Goal: Task Accomplishment & Management: Complete application form

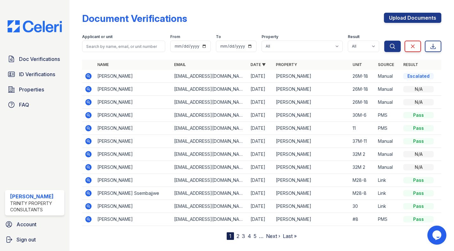
click at [406, 75] on div "Escalated" at bounding box center [418, 76] width 30 height 6
click at [395, 22] on link "Upload Documents" at bounding box center [412, 18] width 57 height 10
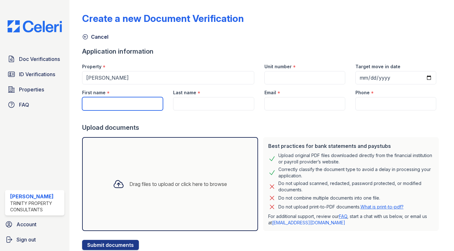
click at [139, 107] on input "First name" at bounding box center [122, 103] width 81 height 13
type input "Alturki"
type input "26M-18"
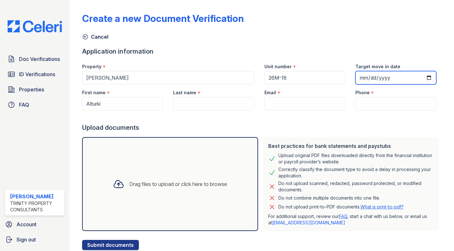
type input "[PERSON_NAME]"
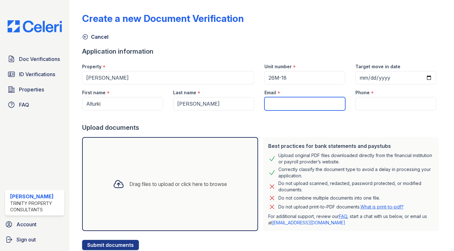
type input "[EMAIL_ADDRESS][DOMAIN_NAME]"
type input "(857) 265-0622"
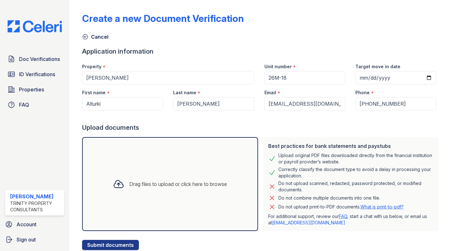
click at [145, 189] on div "Drag files to upload or click here to browse" at bounding box center [170, 184] width 124 height 22
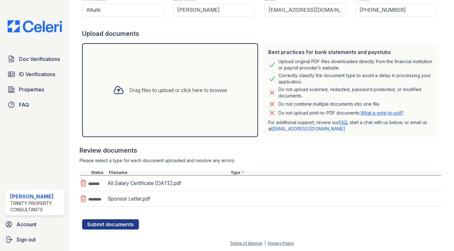
scroll to position [96, 0]
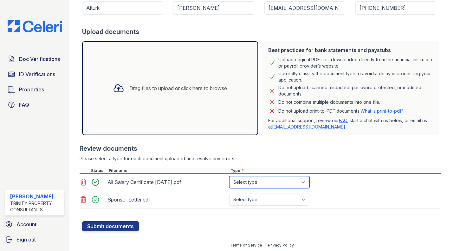
click at [271, 186] on select "Select type Paystub Bank Statement Offer Letter Tax Documents Benefit Award Let…" at bounding box center [269, 182] width 80 height 12
select select "offer_letter"
click at [229, 176] on select "Select type Paystub Bank Statement Offer Letter Tax Documents Benefit Award Let…" at bounding box center [269, 182] width 80 height 12
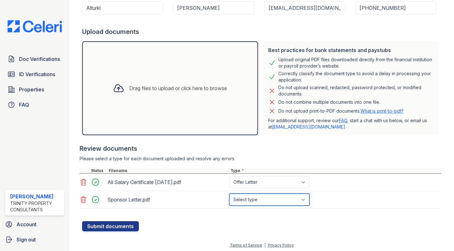
click at [257, 197] on select "Select type Paystub Bank Statement Offer Letter Tax Documents Benefit Award Let…" at bounding box center [269, 199] width 80 height 12
select select "benefit_award_letter"
click at [229, 193] on select "Select type Paystub Bank Statement Offer Letter Tax Documents Benefit Award Let…" at bounding box center [269, 199] width 80 height 12
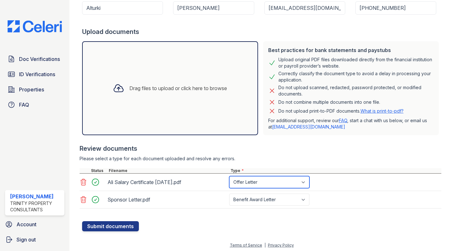
click at [261, 180] on select "Select type Paystub Bank Statement Offer Letter Tax Documents Benefit Award Let…" at bounding box center [269, 182] width 80 height 12
select select "benefit_award_letter"
click at [229, 176] on select "Select type Paystub Bank Statement Offer Letter Tax Documents Benefit Award Let…" at bounding box center [269, 182] width 80 height 12
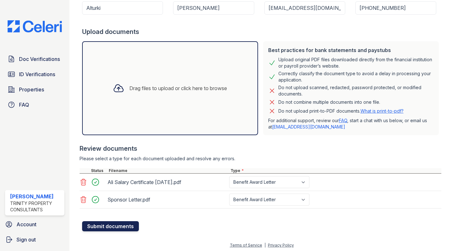
click at [128, 223] on button "Submit documents" at bounding box center [110, 226] width 57 height 10
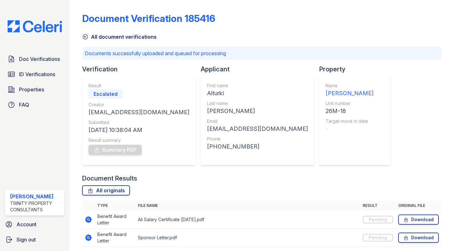
click at [87, 38] on icon at bounding box center [85, 37] width 6 height 6
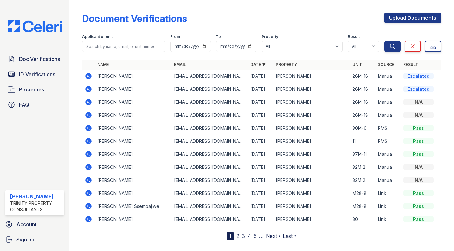
click at [88, 130] on icon at bounding box center [88, 128] width 6 height 6
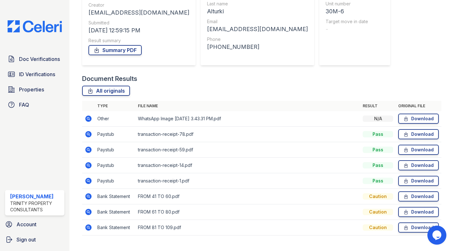
scroll to position [83, 0]
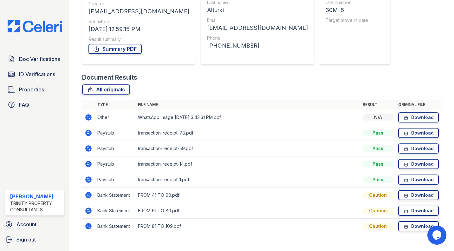
click at [86, 134] on icon at bounding box center [89, 133] width 8 height 8
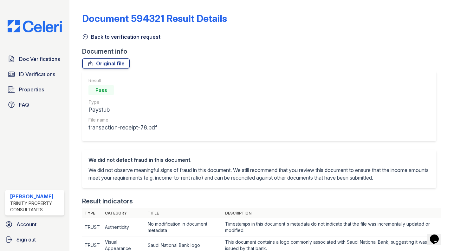
click at [86, 38] on icon at bounding box center [85, 37] width 6 height 6
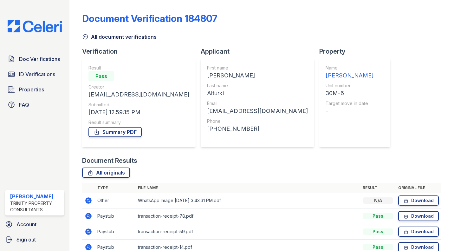
scroll to position [94, 0]
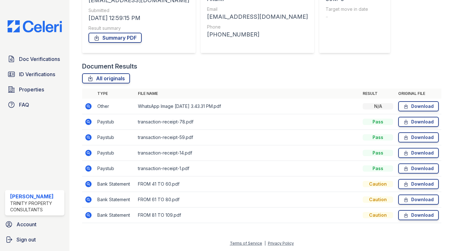
click at [87, 155] on icon at bounding box center [88, 153] width 6 height 6
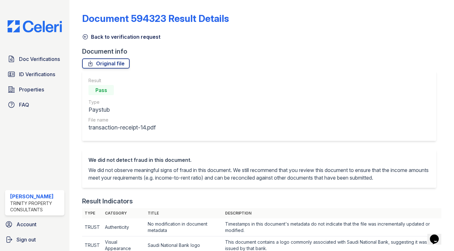
click at [85, 40] on link "Back to verification request" at bounding box center [121, 37] width 78 height 8
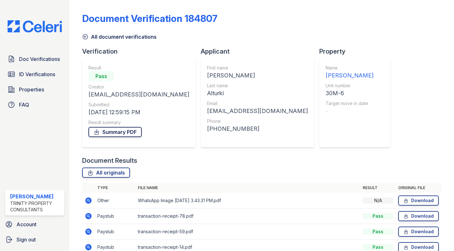
click at [122, 128] on link "Summary PDF" at bounding box center [114, 132] width 53 height 10
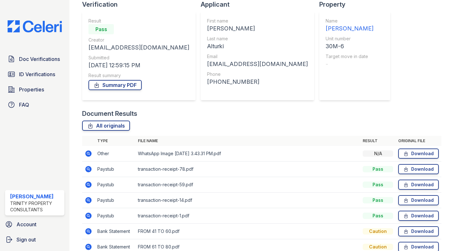
scroll to position [94, 0]
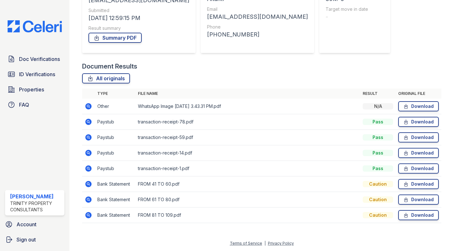
click at [87, 184] on icon at bounding box center [88, 184] width 6 height 6
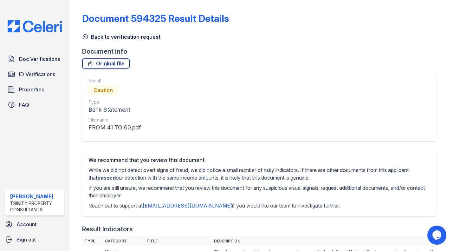
click at [86, 37] on icon at bounding box center [85, 37] width 6 height 6
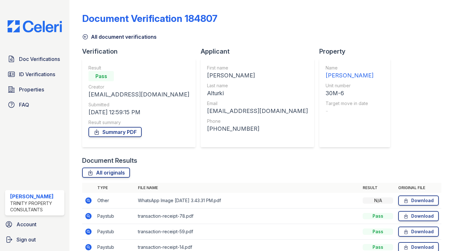
click at [86, 37] on icon at bounding box center [85, 37] width 5 height 5
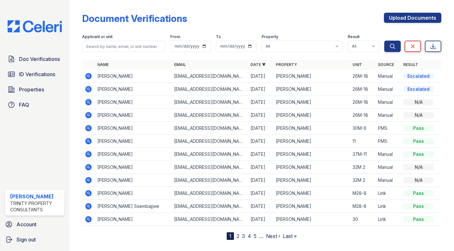
click at [88, 102] on icon at bounding box center [88, 102] width 2 height 2
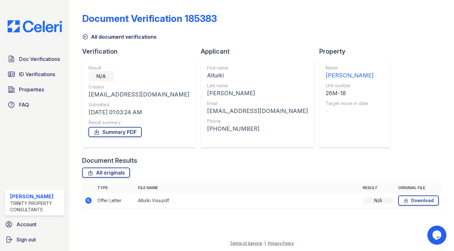
click at [85, 37] on icon at bounding box center [85, 37] width 5 height 5
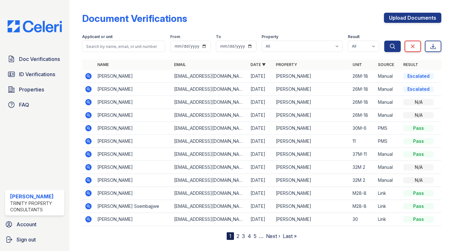
click at [88, 87] on icon at bounding box center [88, 89] width 6 height 6
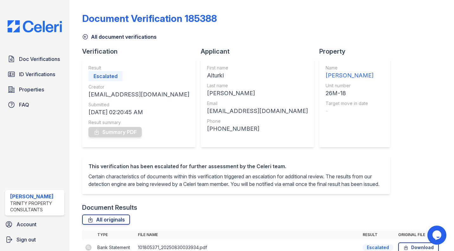
click at [86, 36] on icon at bounding box center [85, 37] width 5 height 5
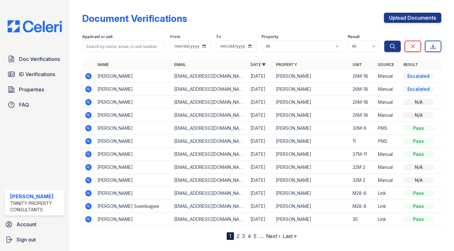
click at [90, 100] on icon at bounding box center [88, 102] width 6 height 6
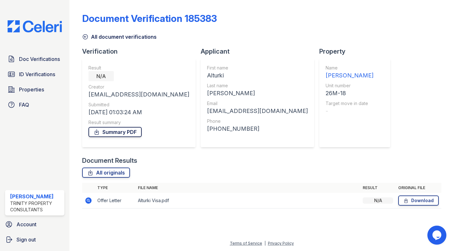
click at [123, 136] on link "Summary PDF" at bounding box center [114, 132] width 53 height 10
click at [90, 39] on link "All document verifications" at bounding box center [119, 37] width 74 height 8
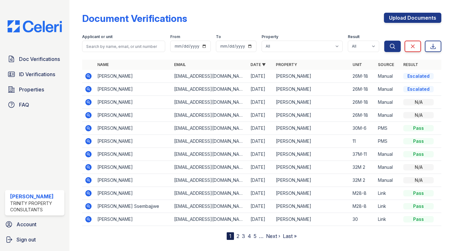
click at [86, 101] on icon at bounding box center [88, 102] width 6 height 6
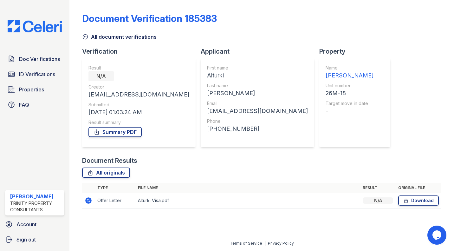
click at [86, 40] on icon at bounding box center [85, 37] width 6 height 6
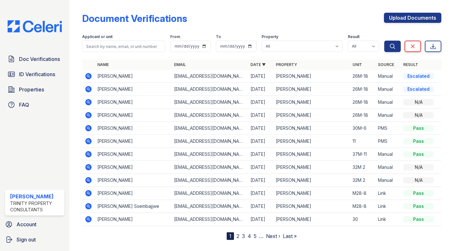
click at [89, 114] on icon at bounding box center [89, 115] width 8 height 8
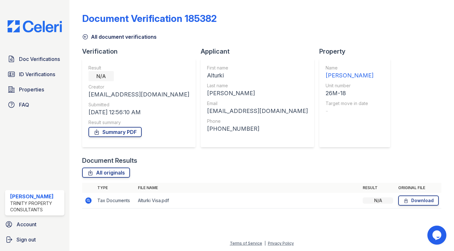
click at [83, 39] on icon at bounding box center [85, 37] width 6 height 6
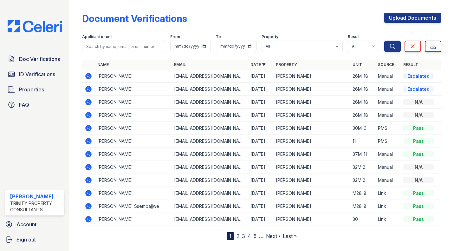
click at [91, 88] on icon at bounding box center [88, 89] width 6 height 6
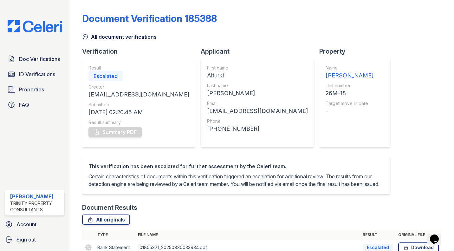
click at [87, 40] on icon at bounding box center [85, 37] width 6 height 6
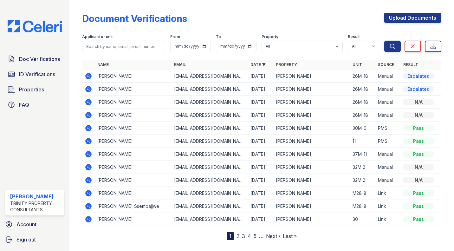
click at [85, 76] on icon at bounding box center [89, 76] width 8 height 8
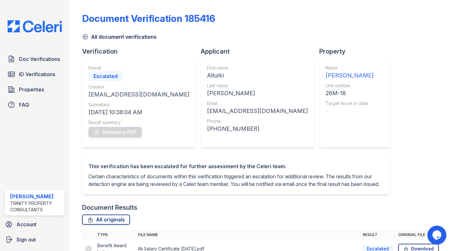
click at [86, 36] on icon at bounding box center [85, 37] width 5 height 5
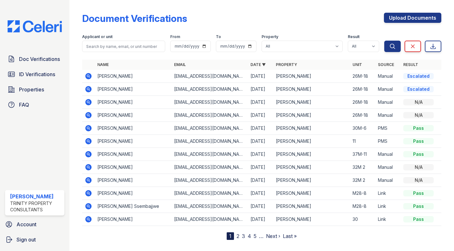
click at [108, 52] on form "Applicant or unit From To Property All ReNew Waltham Result All Pass Caution Fa…" at bounding box center [261, 41] width 359 height 25
click at [117, 47] on input "search" at bounding box center [123, 46] width 83 height 11
type input "maria lugo"
click at [384, 41] on button "Search" at bounding box center [392, 46] width 16 height 11
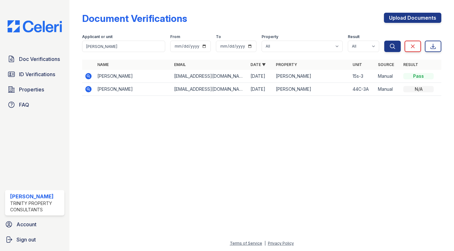
click at [86, 79] on icon at bounding box center [89, 76] width 8 height 8
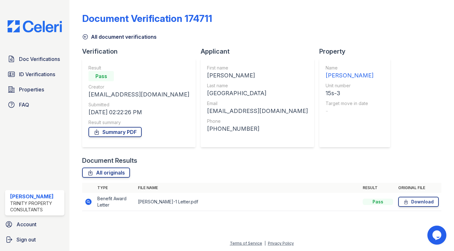
click at [86, 40] on link "All document verifications" at bounding box center [119, 37] width 74 height 8
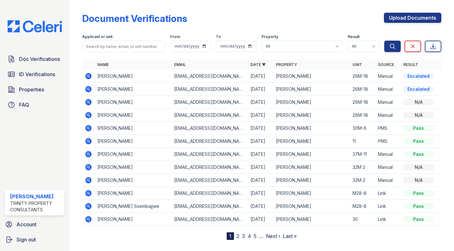
click at [86, 40] on div "Applicant or unit" at bounding box center [123, 37] width 83 height 6
